Goal: Task Accomplishment & Management: Manage account settings

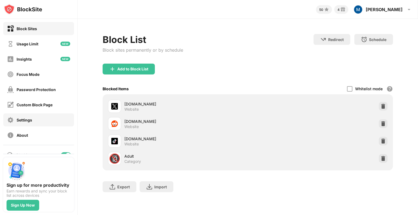
click at [20, 119] on div "Settings" at bounding box center [25, 120] width 16 height 5
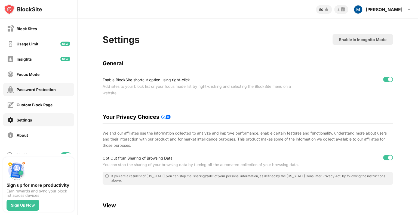
click at [27, 87] on div "Password Protection" at bounding box center [31, 89] width 49 height 7
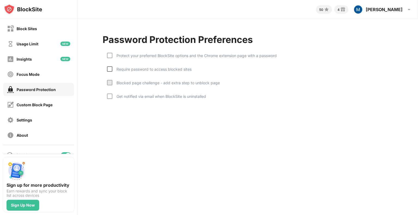
click at [110, 68] on div at bounding box center [109, 68] width 5 height 5
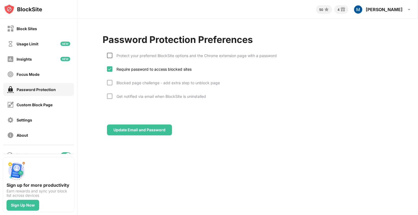
click at [111, 57] on div at bounding box center [109, 55] width 5 height 5
click at [111, 82] on div at bounding box center [109, 82] width 5 height 5
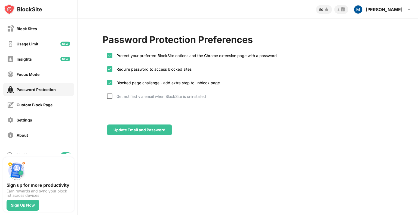
click at [110, 96] on div at bounding box center [109, 96] width 5 height 5
click at [154, 135] on div "Password Protection Preferences Protect your preferred BlockSite options and th…" at bounding box center [248, 85] width 340 height 132
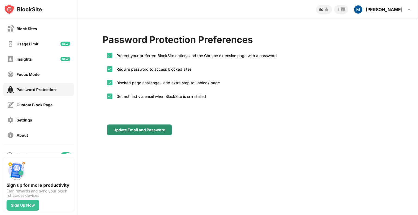
click at [154, 134] on div "Update Email and Password" at bounding box center [139, 130] width 65 height 11
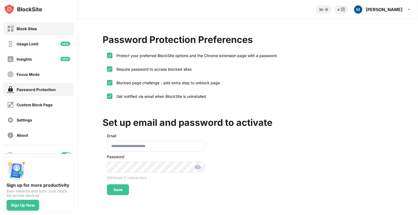
click at [24, 28] on div "Block Sites" at bounding box center [27, 28] width 20 height 5
